Goal: Transaction & Acquisition: Purchase product/service

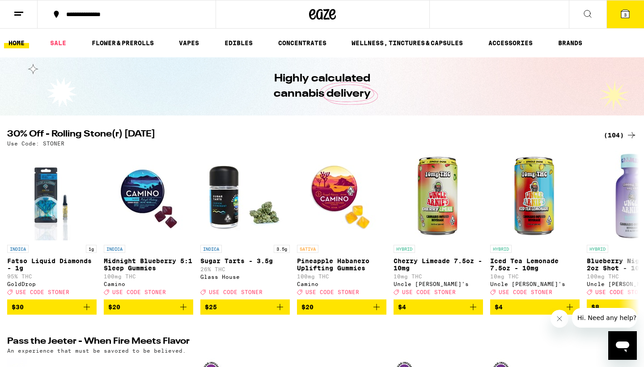
click at [615, 135] on div "(104)" at bounding box center [620, 135] width 33 height 11
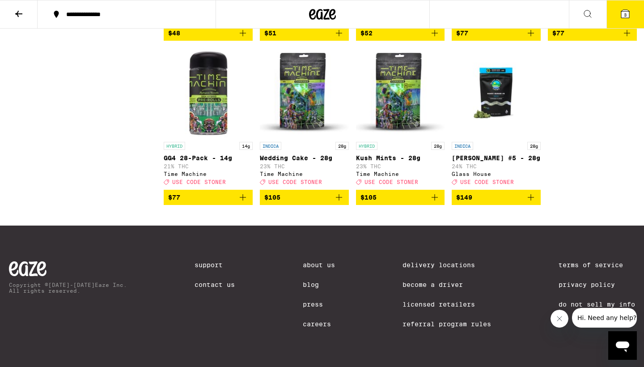
scroll to position [3619, 0]
